Goal: Information Seeking & Learning: Learn about a topic

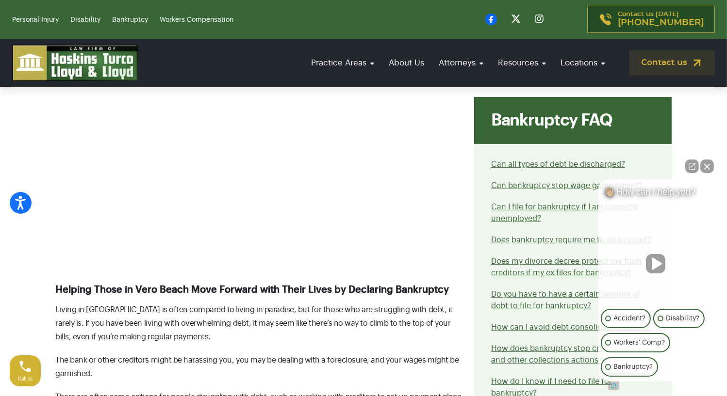
scroll to position [388, 0]
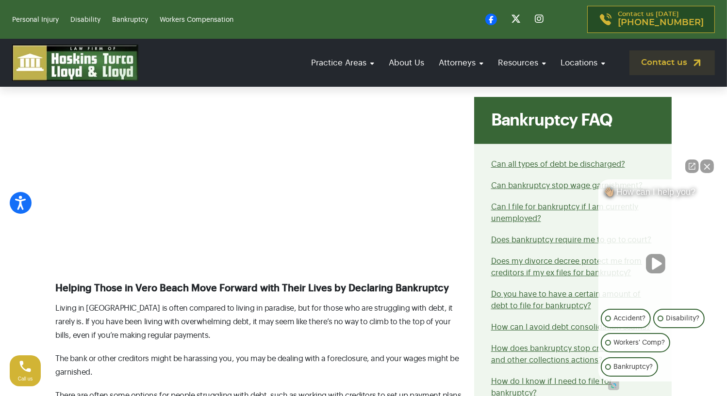
click at [712, 167] on button "Close Intaker Chat Widget" at bounding box center [707, 167] width 14 height 14
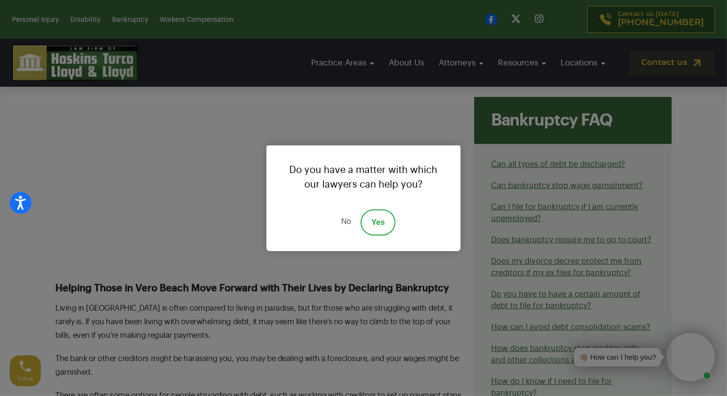
click at [569, 163] on div "Do you have a matter with which our lawyers can help you? No Yes" at bounding box center [363, 198] width 727 height 396
click at [446, 157] on p "Do you have a matter with which our lawyers can help you?" at bounding box center [363, 177] width 178 height 49
click at [346, 224] on link "No" at bounding box center [345, 223] width 29 height 26
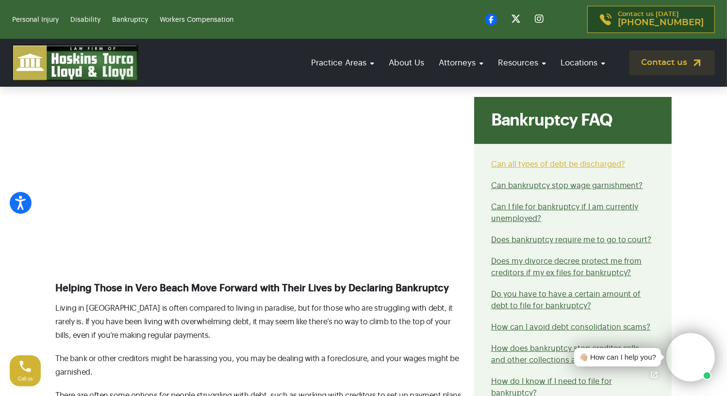
click at [524, 164] on link "Can all types of debt be discharged?" at bounding box center [558, 165] width 134 height 8
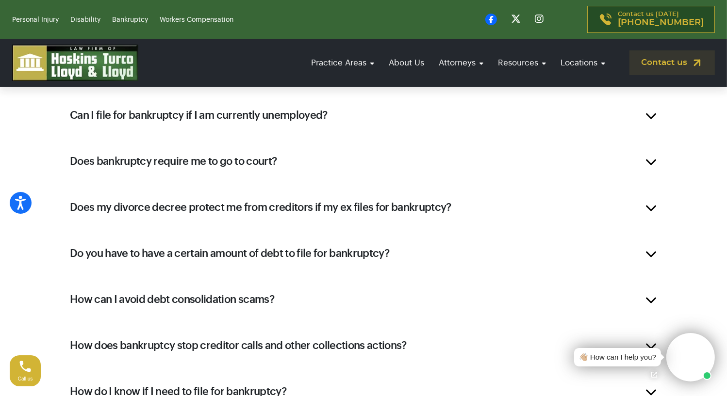
scroll to position [874, 0]
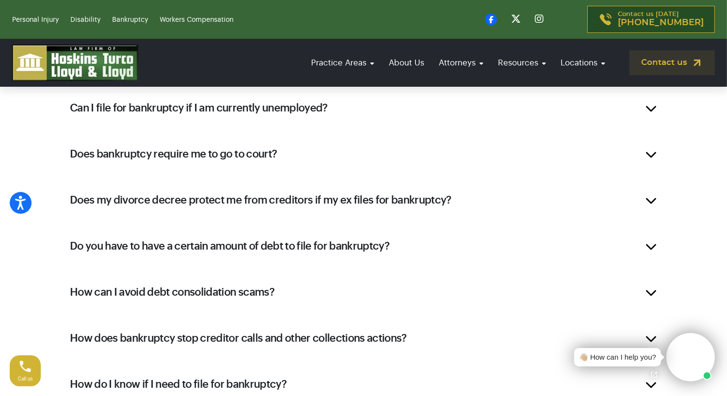
click at [259, 145] on div "Does bankruptcy require me to go to court?" at bounding box center [363, 154] width 616 height 39
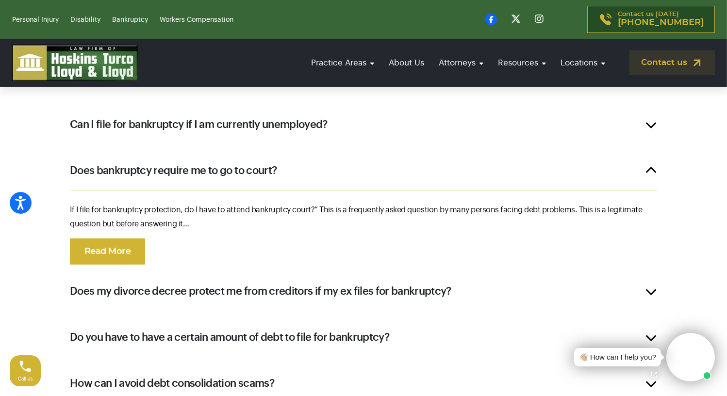
scroll to position [626, 0]
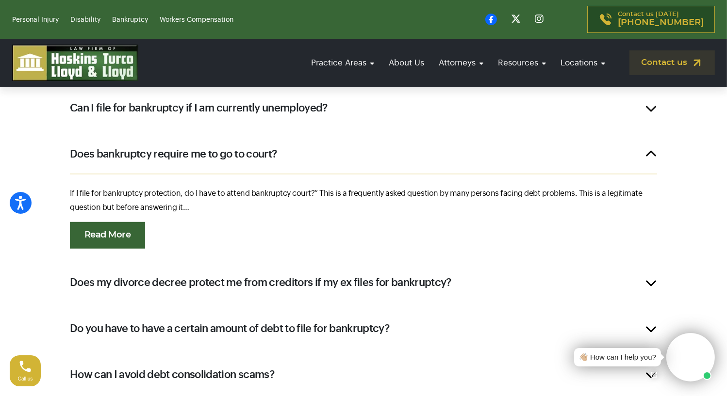
click at [132, 240] on link "Read More" at bounding box center [107, 235] width 75 height 27
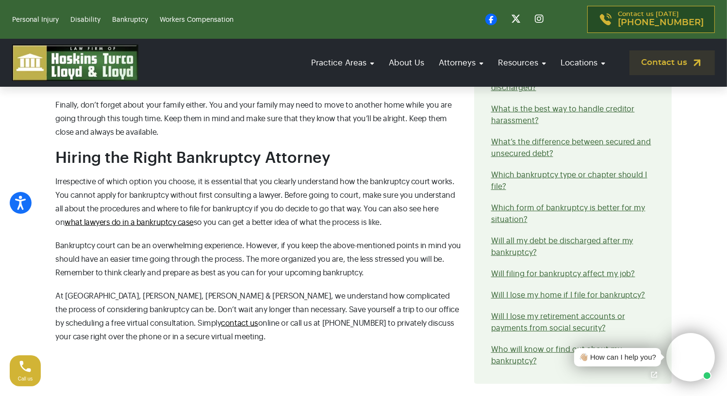
scroll to position [873, 0]
